Goal: Task Accomplishment & Management: Use online tool/utility

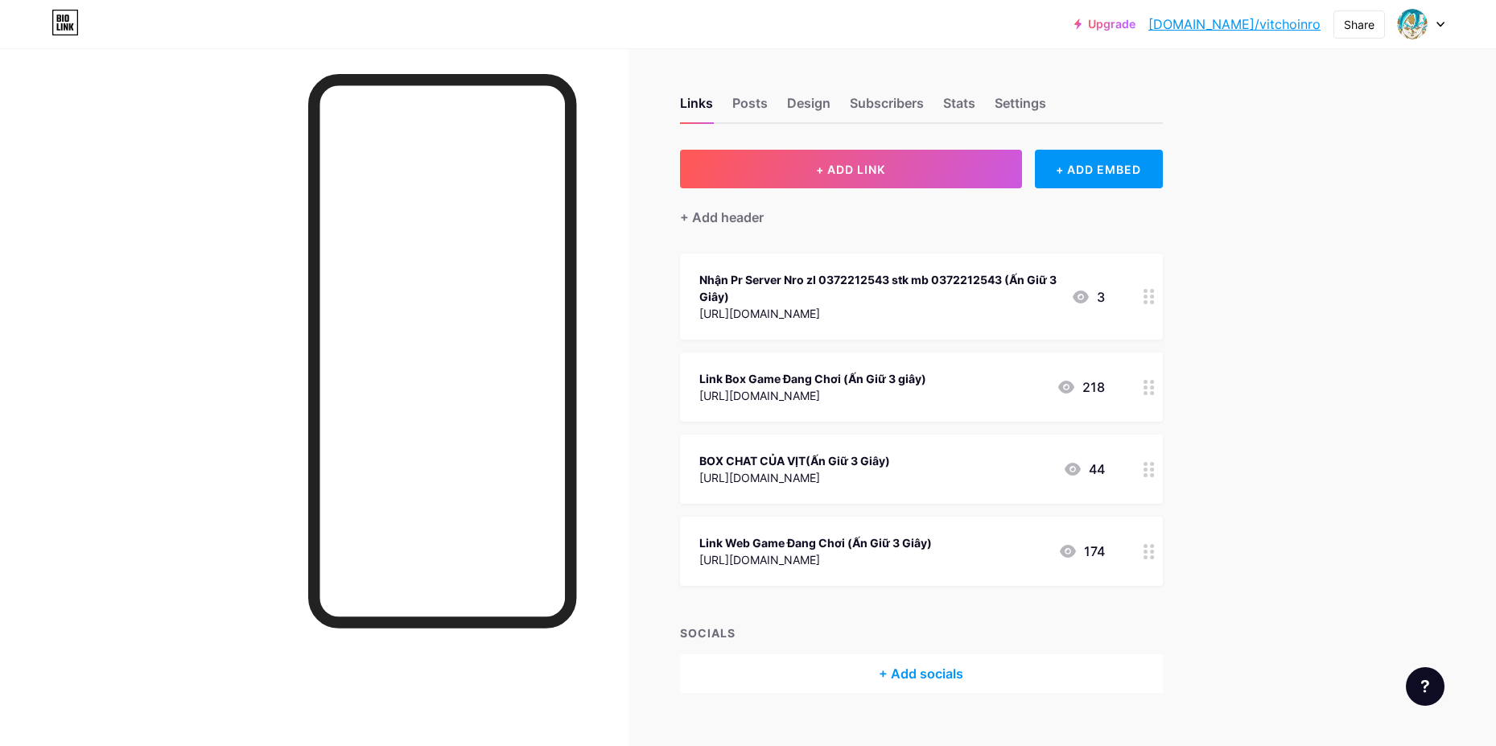
click at [1409, 161] on div "Upgrade [DOMAIN_NAME]/vitcho... [DOMAIN_NAME]/vitchoinro Share Switch accounts …" at bounding box center [748, 386] width 1496 height 773
click at [1148, 547] on icon at bounding box center [1148, 551] width 11 height 15
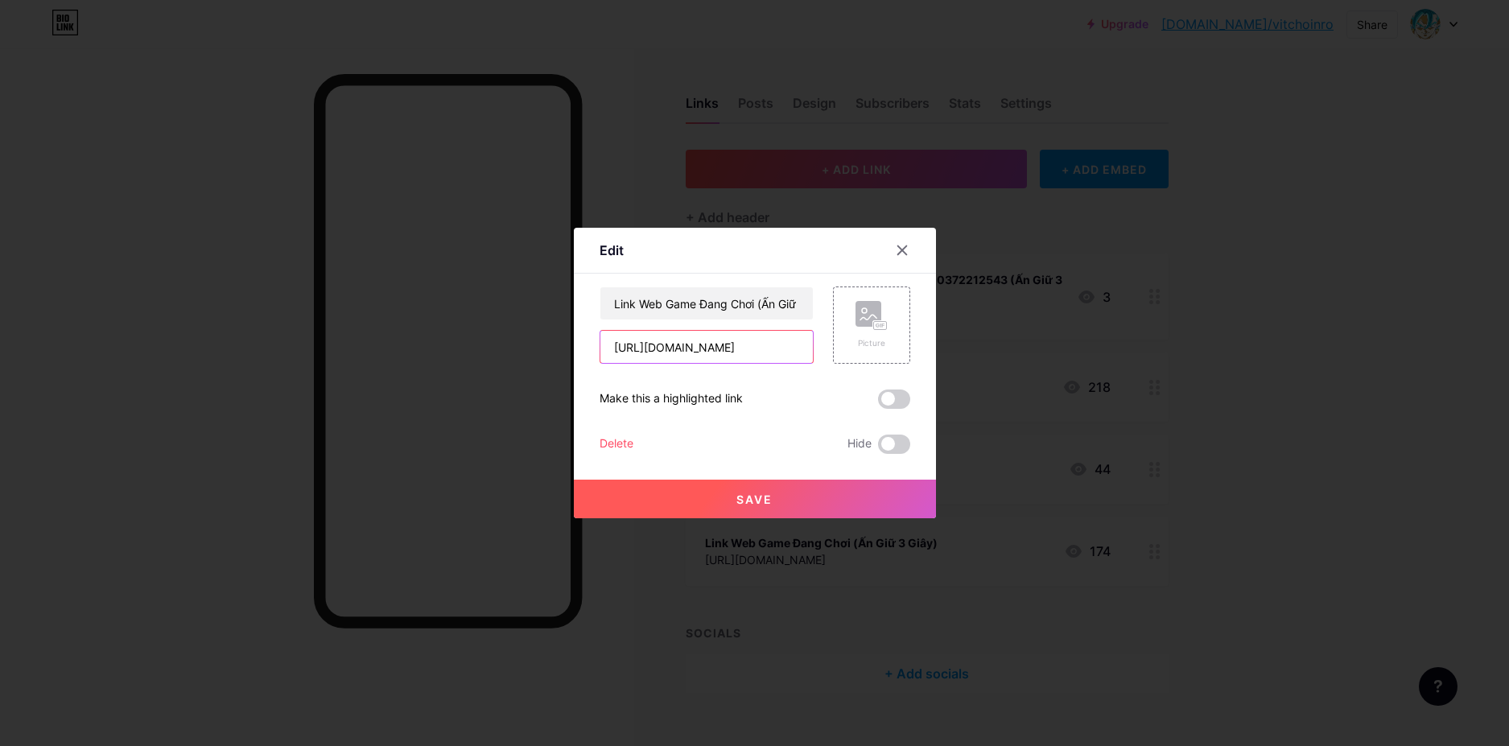
click at [785, 348] on input "[URL][DOMAIN_NAME]" at bounding box center [706, 347] width 212 height 32
click at [1324, 509] on div at bounding box center [754, 373] width 1509 height 746
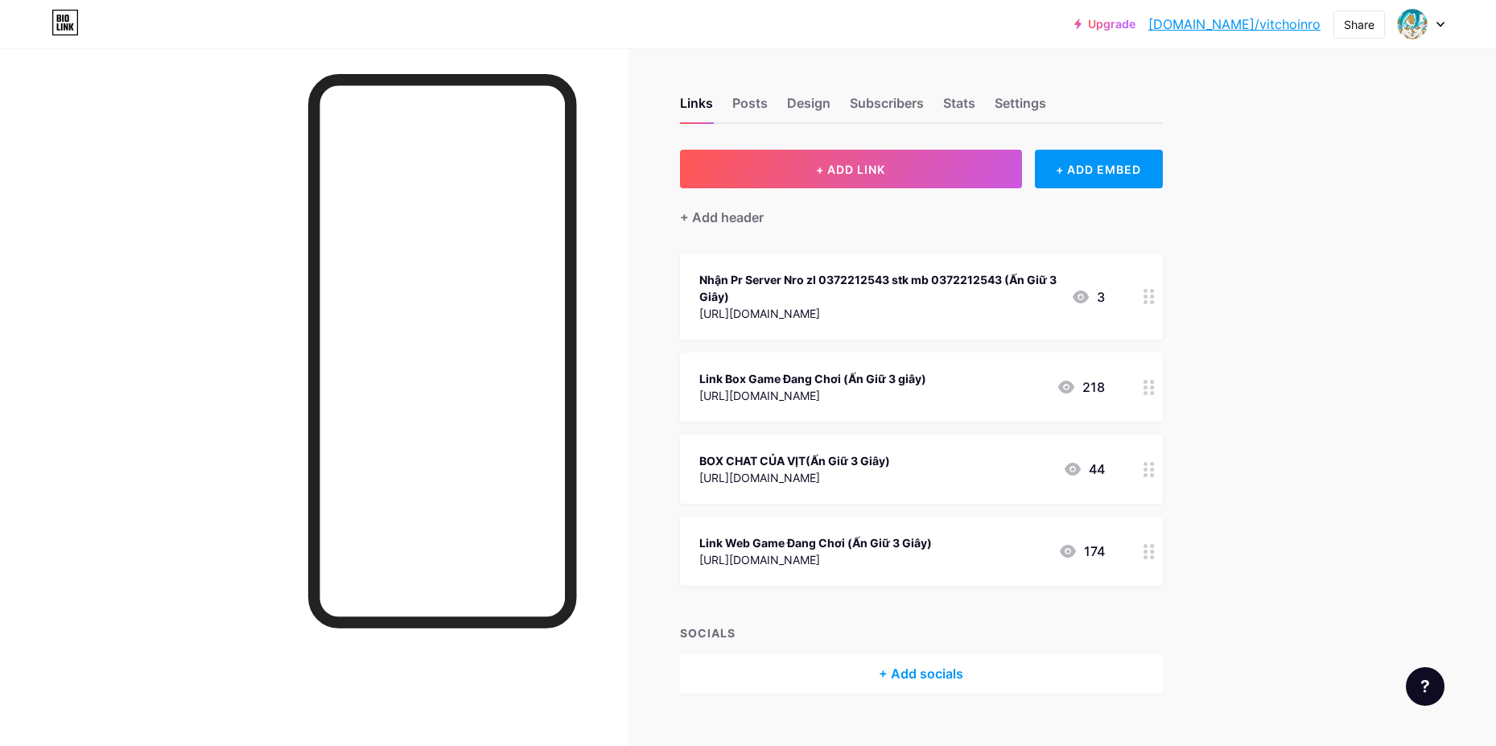
click at [1163, 550] on div at bounding box center [1148, 551] width 27 height 69
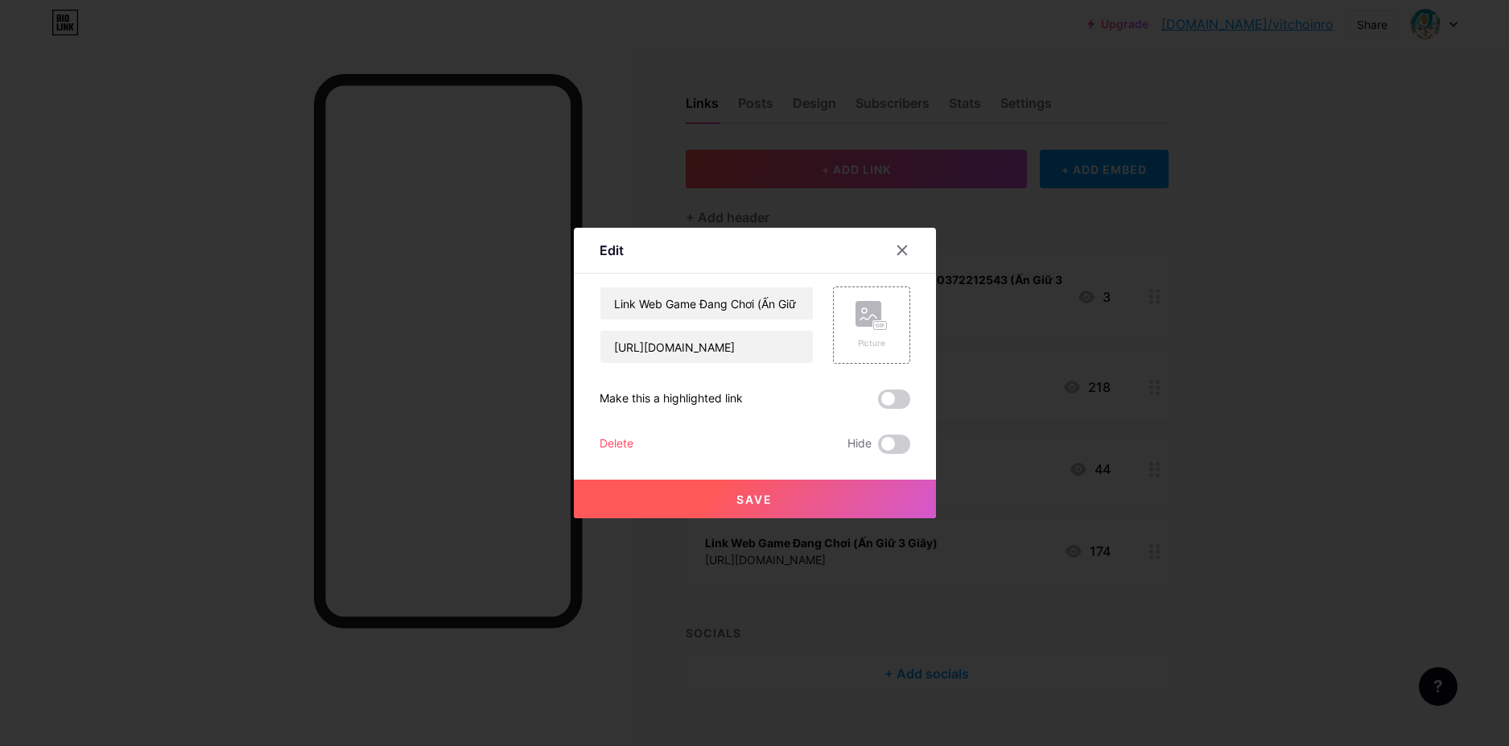
drag, startPoint x: 1243, startPoint y: 338, endPoint x: 1221, endPoint y: 343, distance: 23.0
click at [1244, 337] on div at bounding box center [754, 373] width 1509 height 746
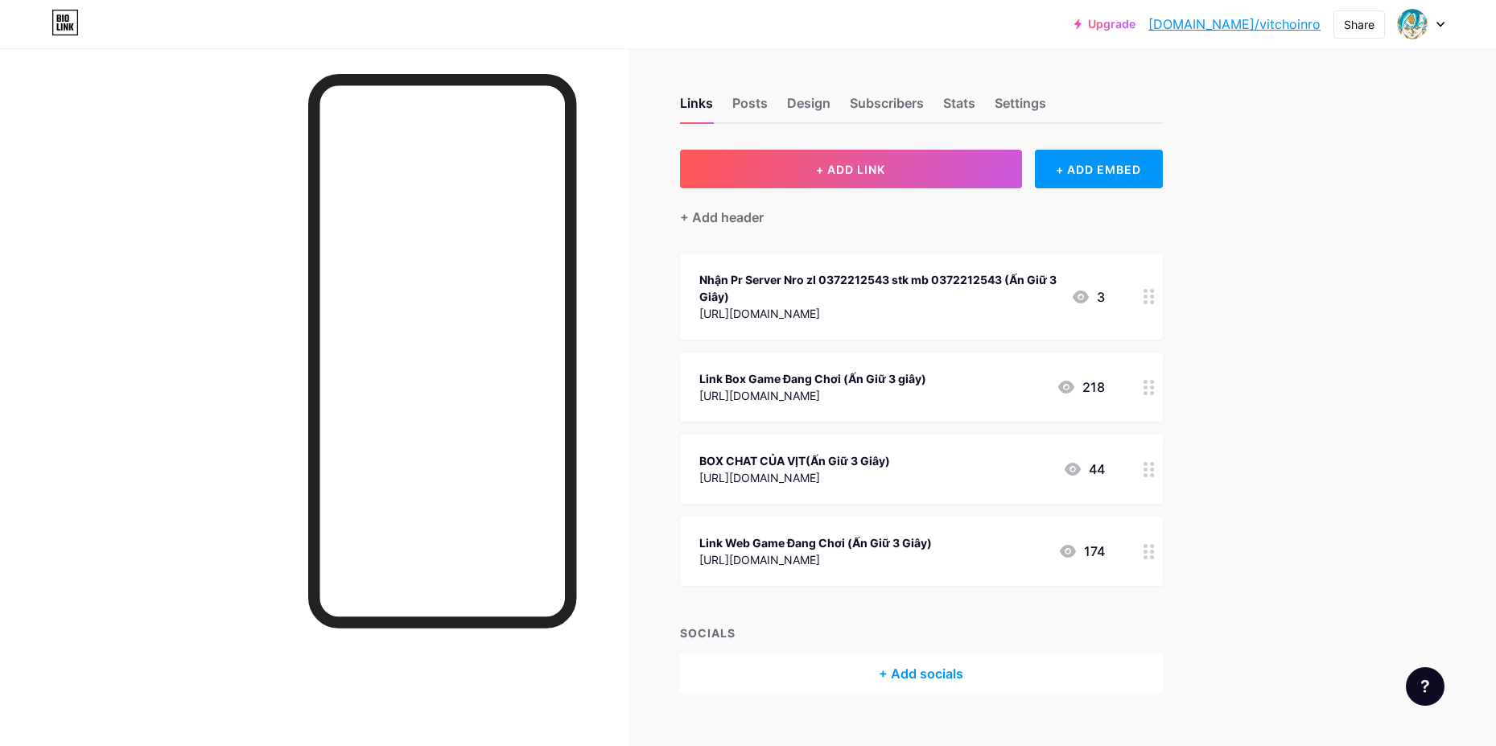
click at [1162, 391] on div at bounding box center [1148, 386] width 27 height 69
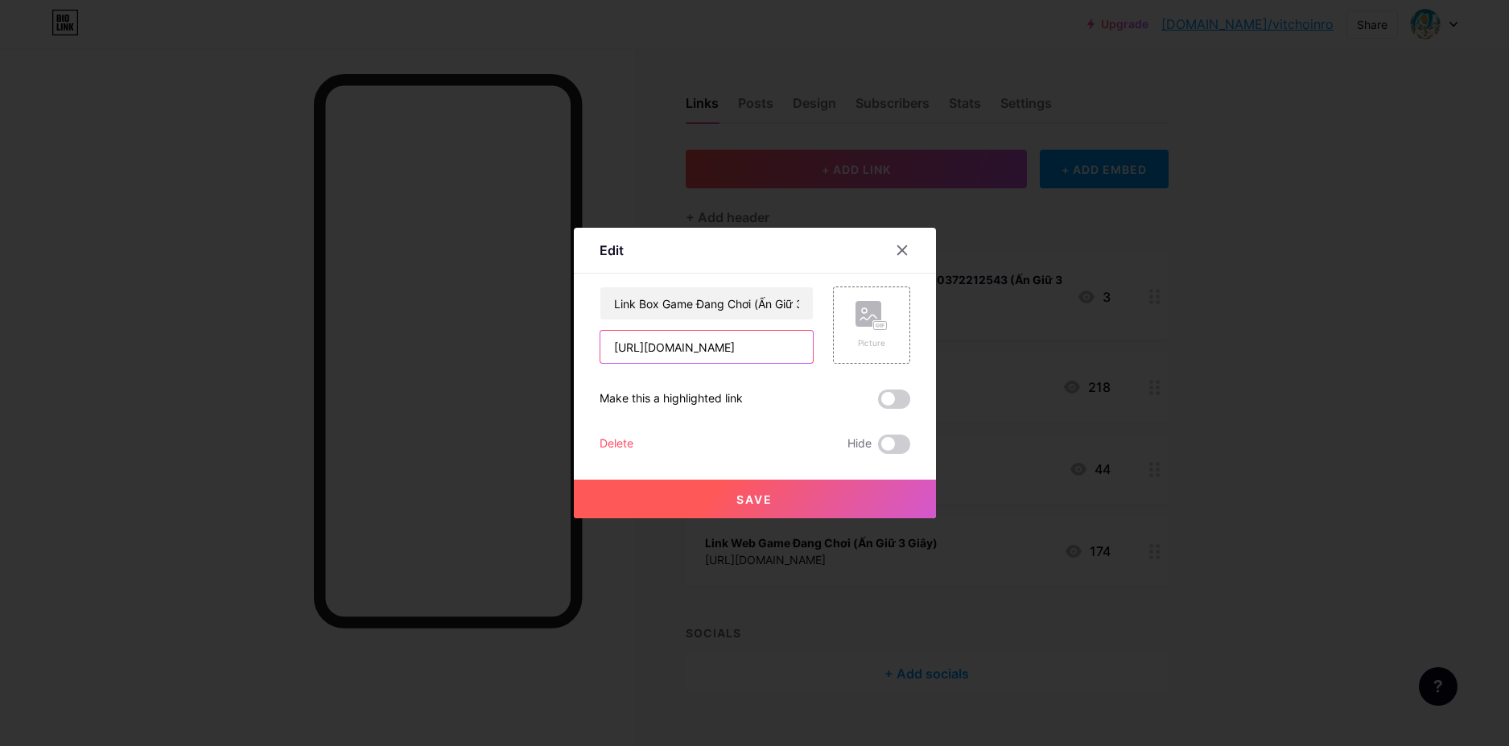
click at [792, 350] on input "[URL][DOMAIN_NAME]" at bounding box center [706, 347] width 212 height 32
paste input "[URL][DOMAIN_NAME]"
type input "[URL][DOMAIN_NAME]"
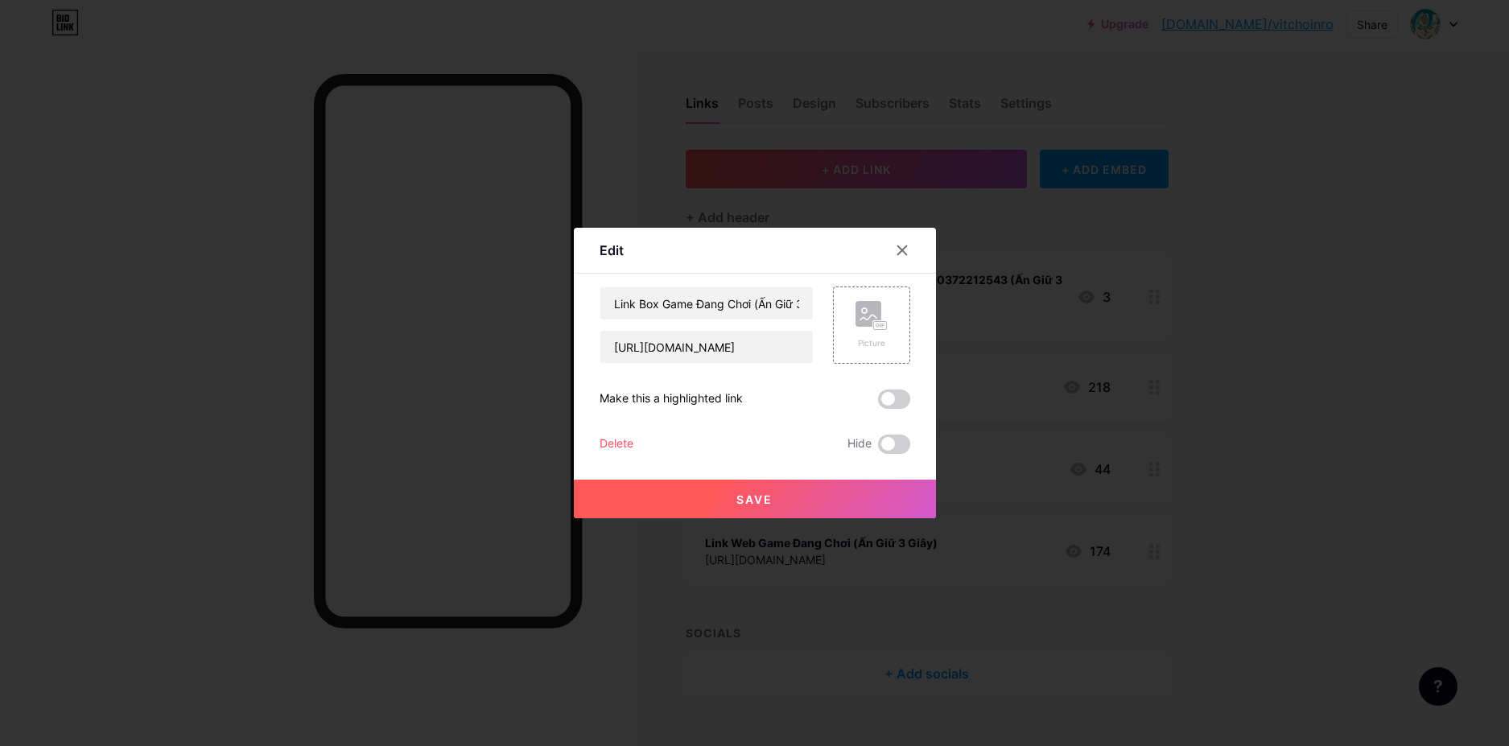
click at [813, 504] on button "Save" at bounding box center [755, 499] width 362 height 39
